Goal: Register for event/course

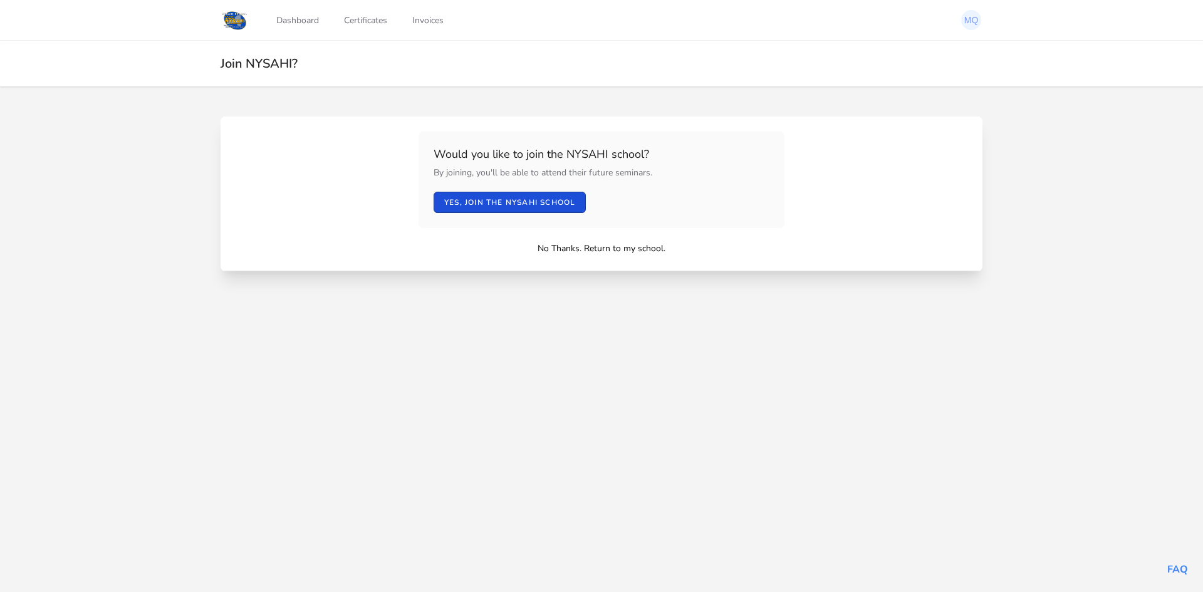
click at [563, 200] on button "Yes, join the NYSAHI school" at bounding box center [510, 202] width 152 height 21
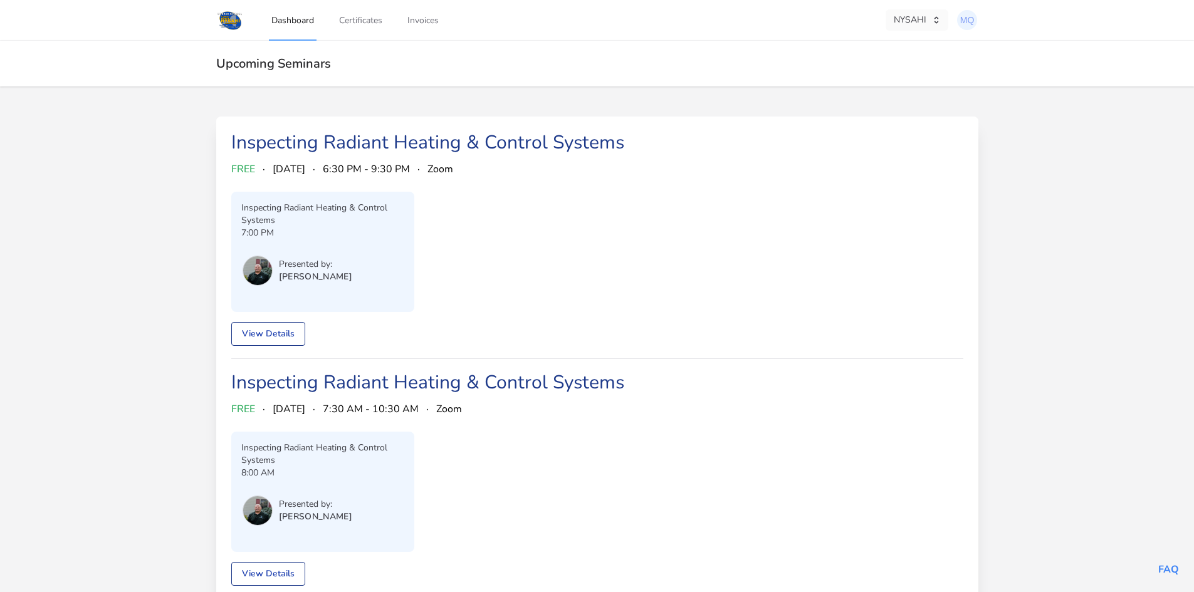
click at [922, 21] on button "NYSAHI" at bounding box center [917, 19] width 63 height 21
click at [1016, 47] on header "Upcoming Seminars" at bounding box center [597, 64] width 1194 height 46
click at [270, 330] on link "View Details" at bounding box center [268, 334] width 74 height 24
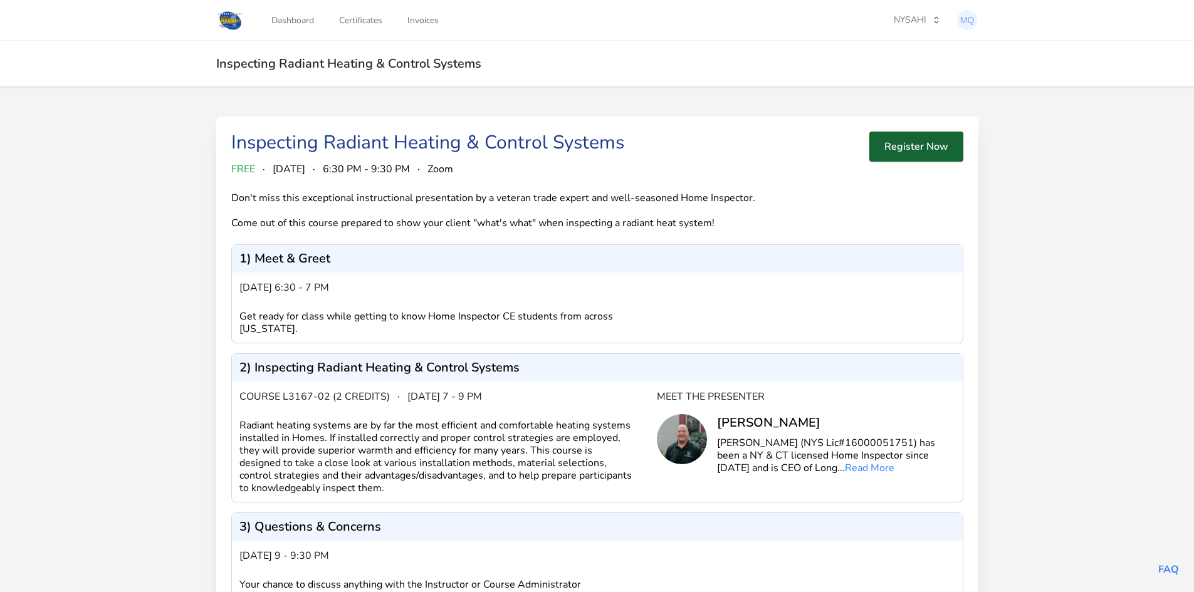
click at [916, 150] on button "Register Now" at bounding box center [916, 147] width 94 height 30
